Goal: Find specific page/section: Find specific page/section

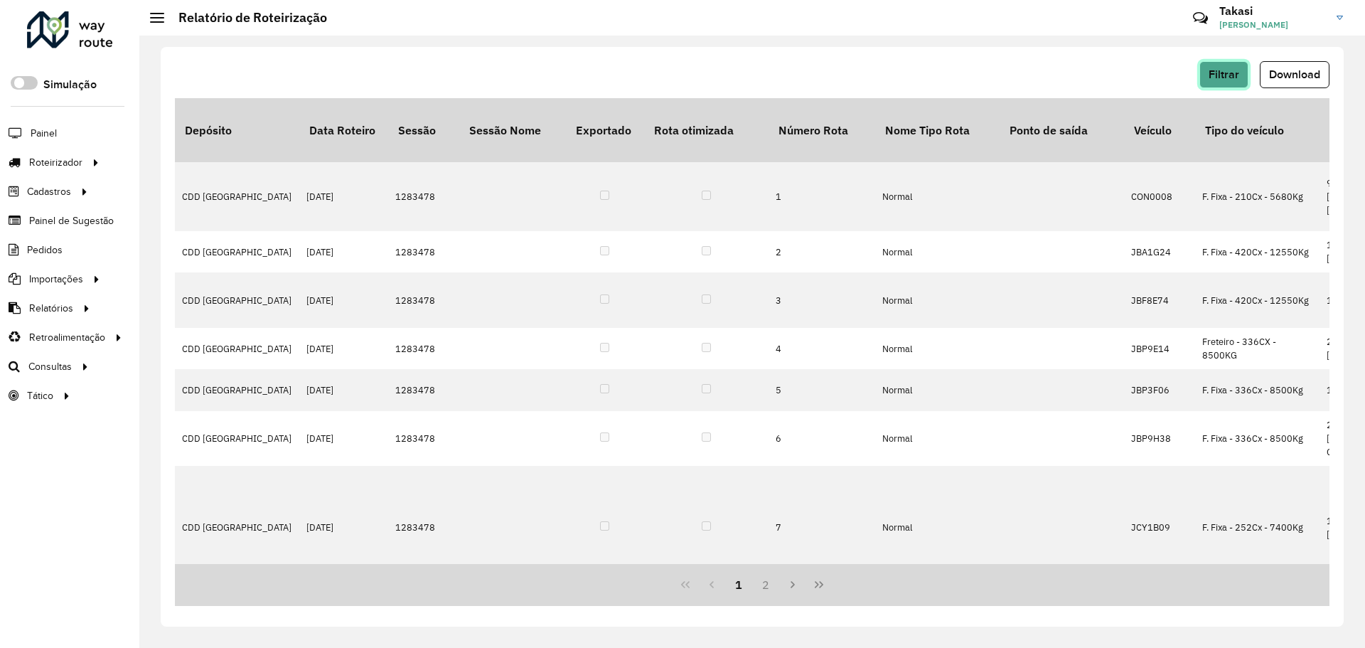
click at [1215, 68] on span "Filtrar" at bounding box center [1224, 74] width 31 height 12
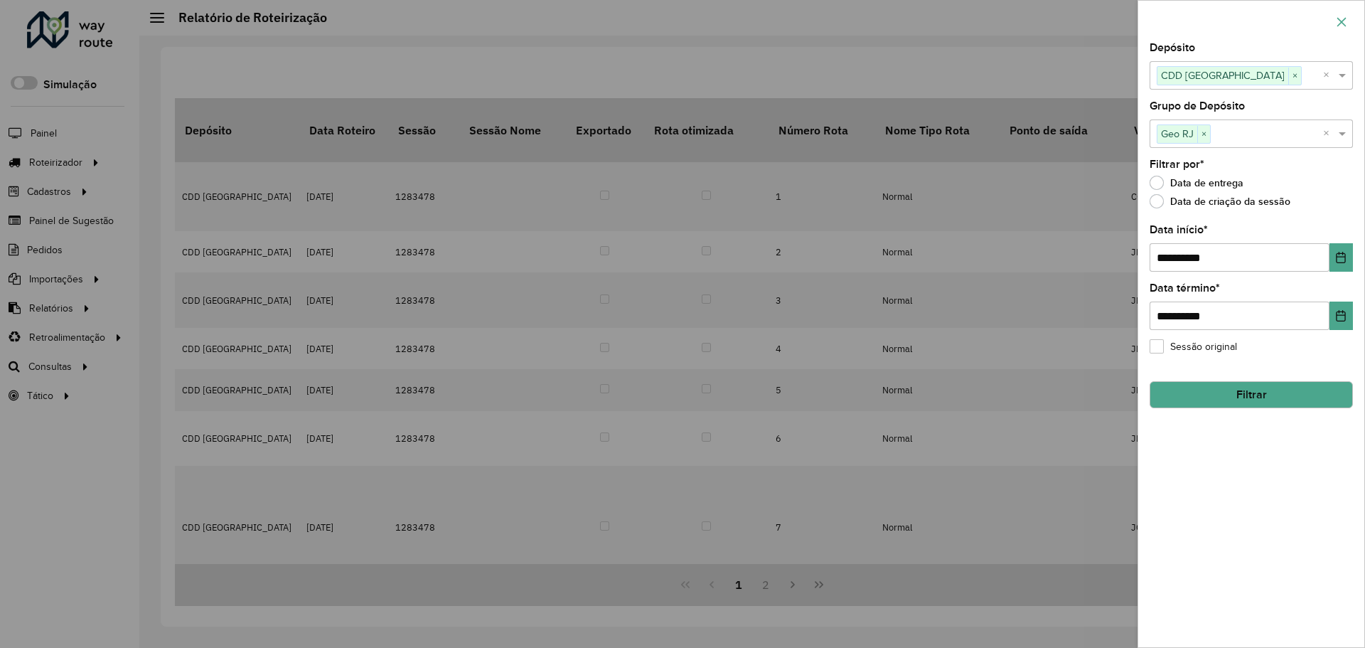
click at [1343, 19] on icon "button" at bounding box center [1341, 21] width 11 height 11
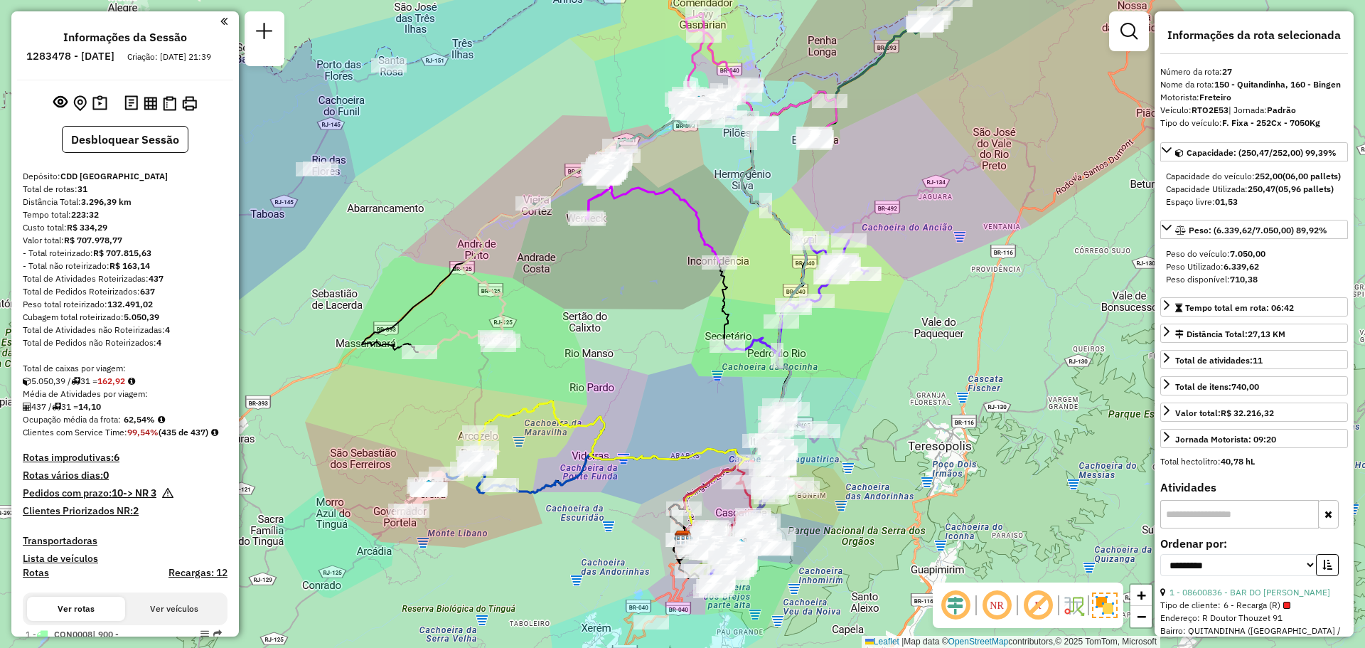
select select "**********"
click at [668, 270] on div "Janela de atendimento Grade de atendimento Capacidade Transportadoras Veículos …" at bounding box center [682, 324] width 1365 height 648
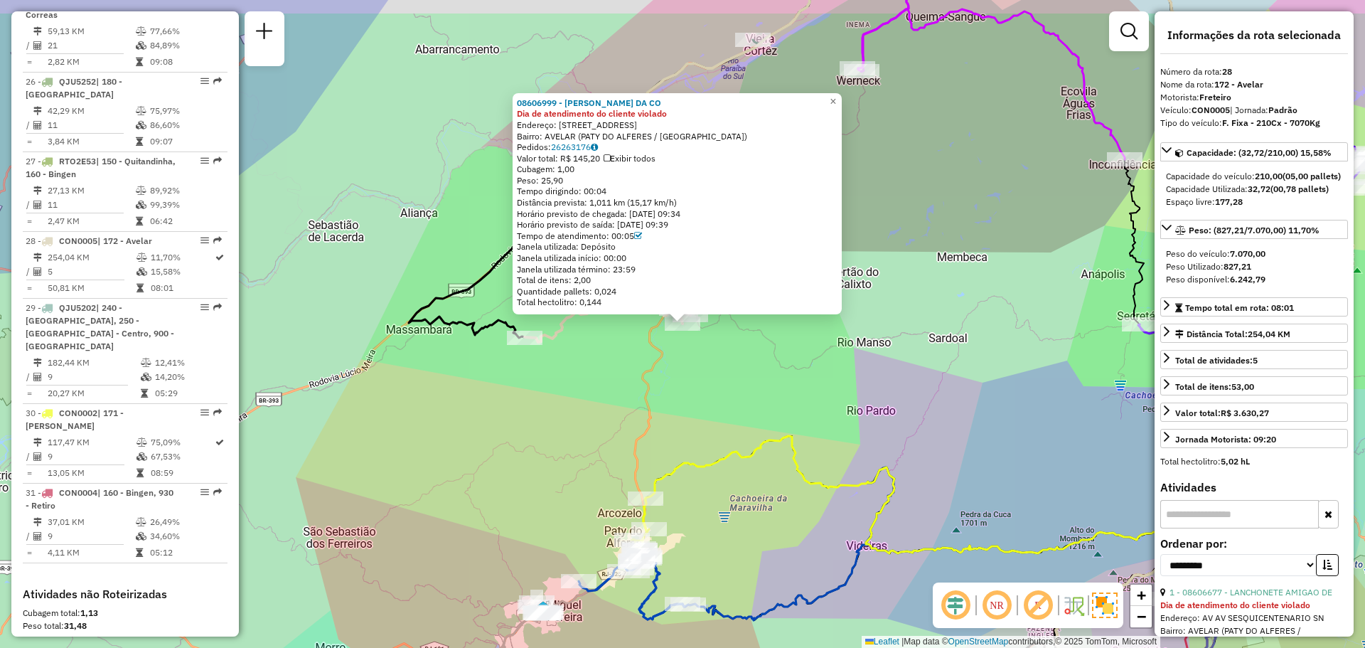
scroll to position [2687, 0]
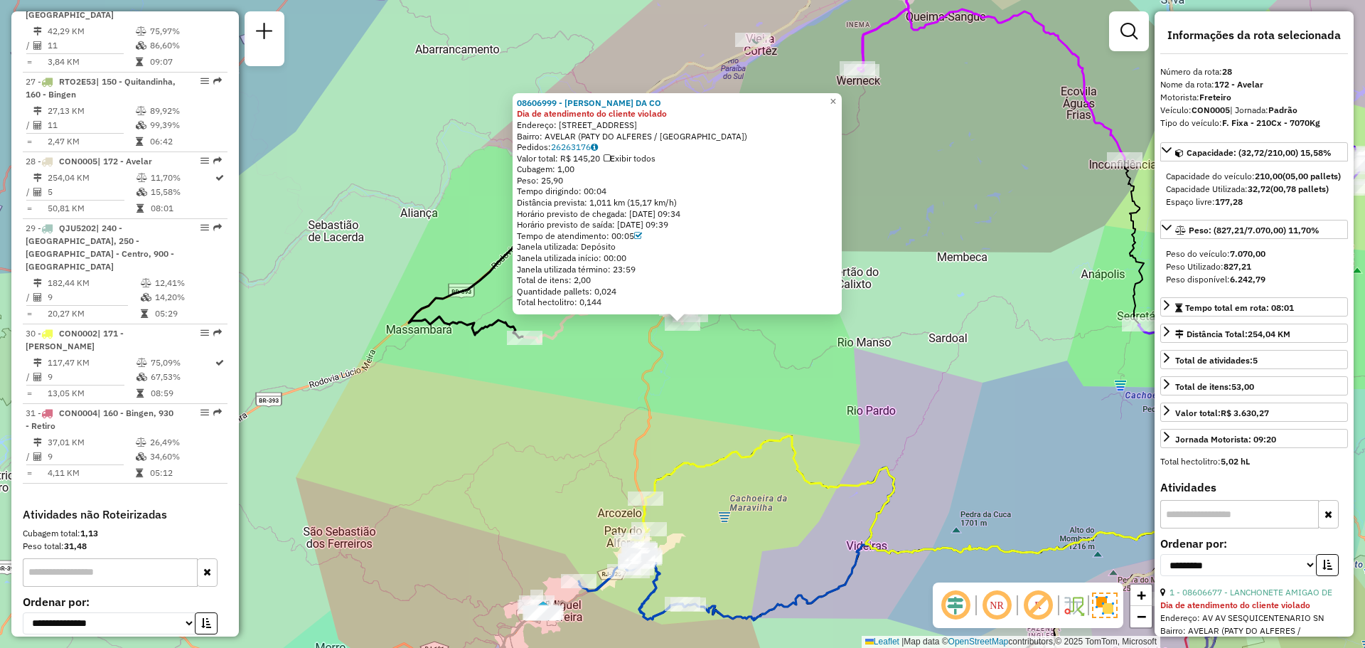
click at [552, 425] on div "08606999 - [PERSON_NAME] DA CO Dia de atendimento do cliente violado Endereço: …" at bounding box center [682, 324] width 1365 height 648
